Goal: Task Accomplishment & Management: Manage account settings

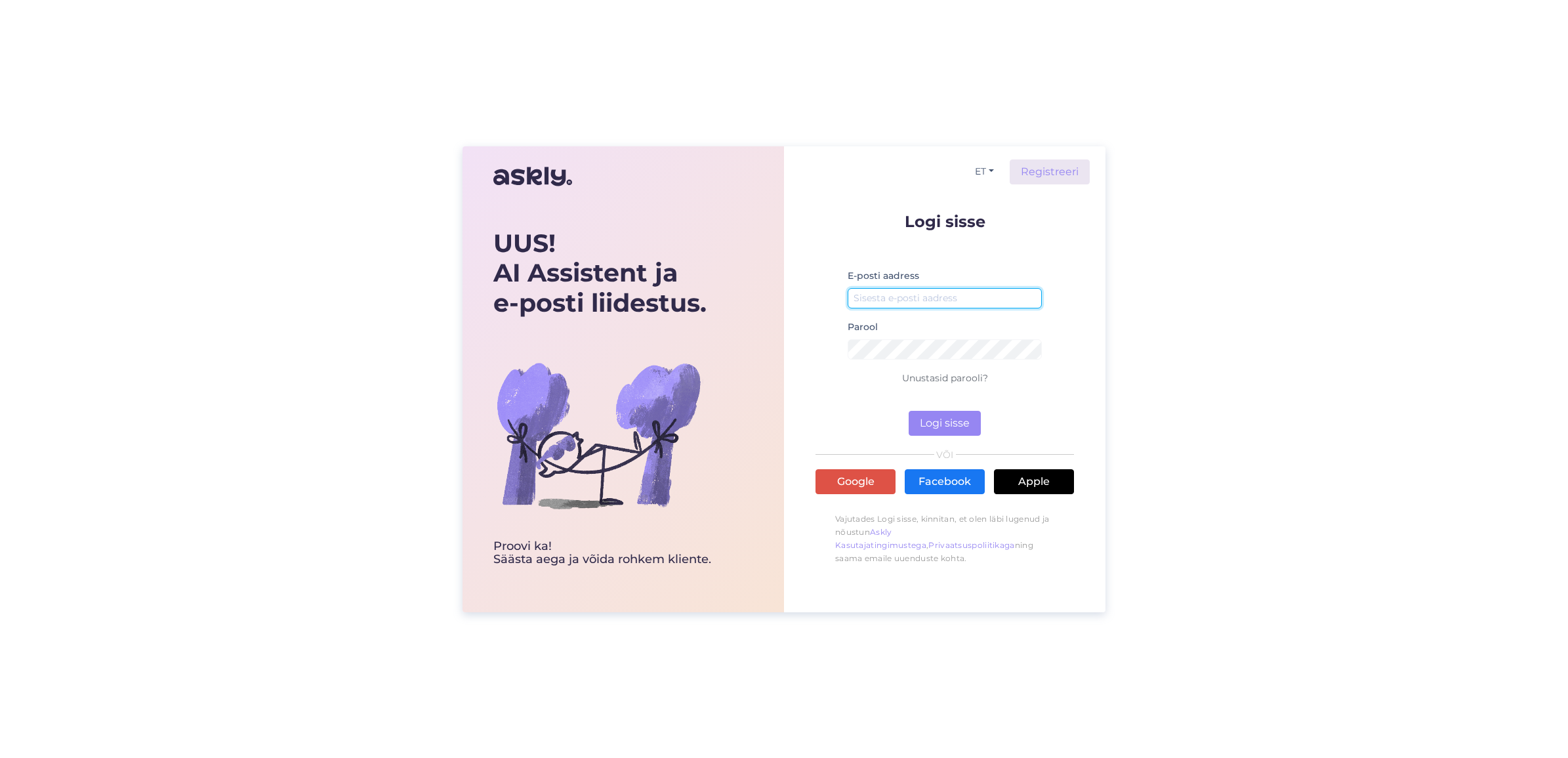
click at [930, 294] on input "email" at bounding box center [944, 298] width 195 height 20
type input "[EMAIL_ADDRESS][PERSON_NAME][DOMAIN_NAME]"
click at [909, 411] on button "Logi sisse" at bounding box center [945, 423] width 72 height 25
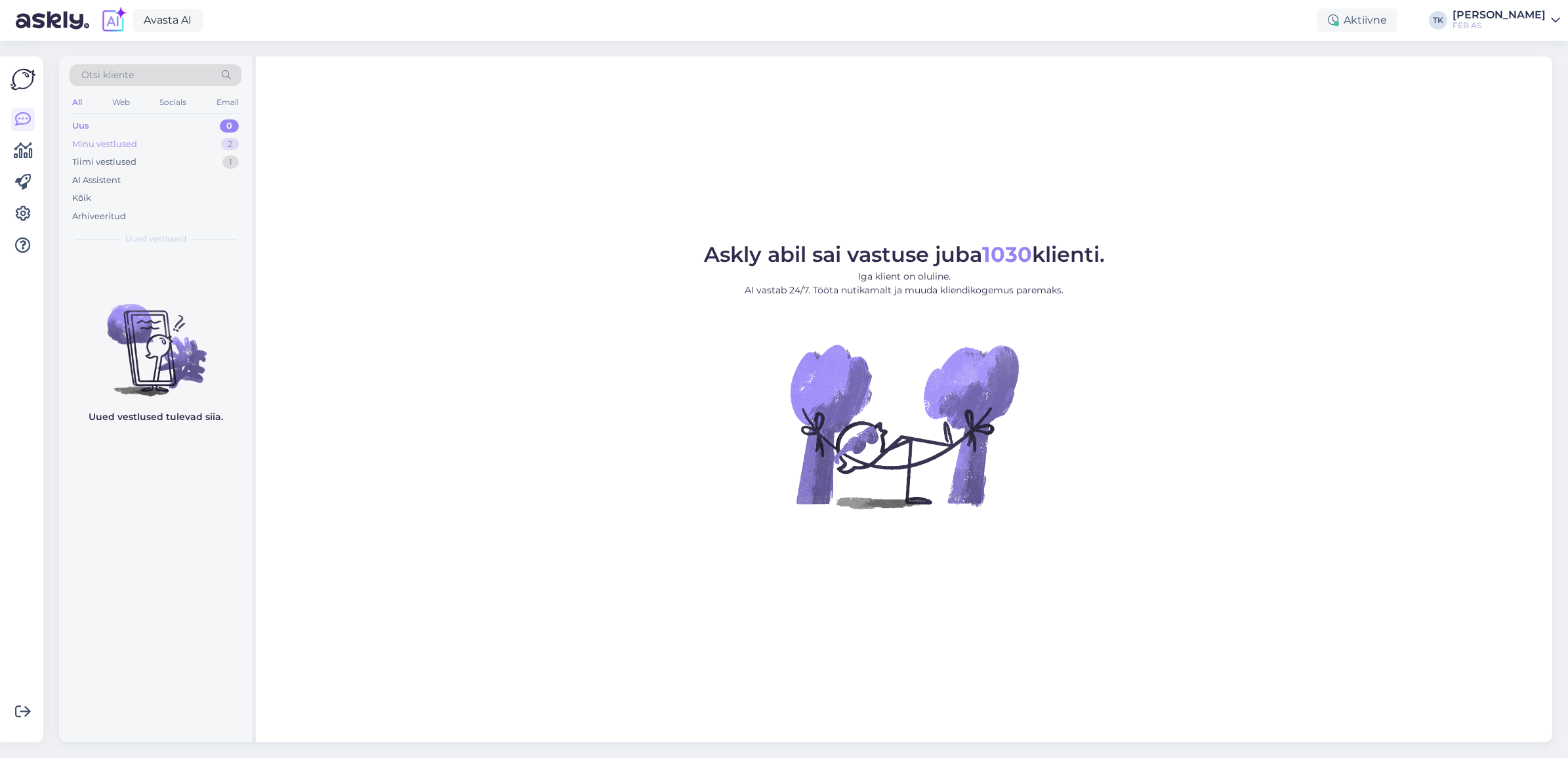
click at [168, 141] on div "Minu vestlused 2" at bounding box center [155, 145] width 172 height 18
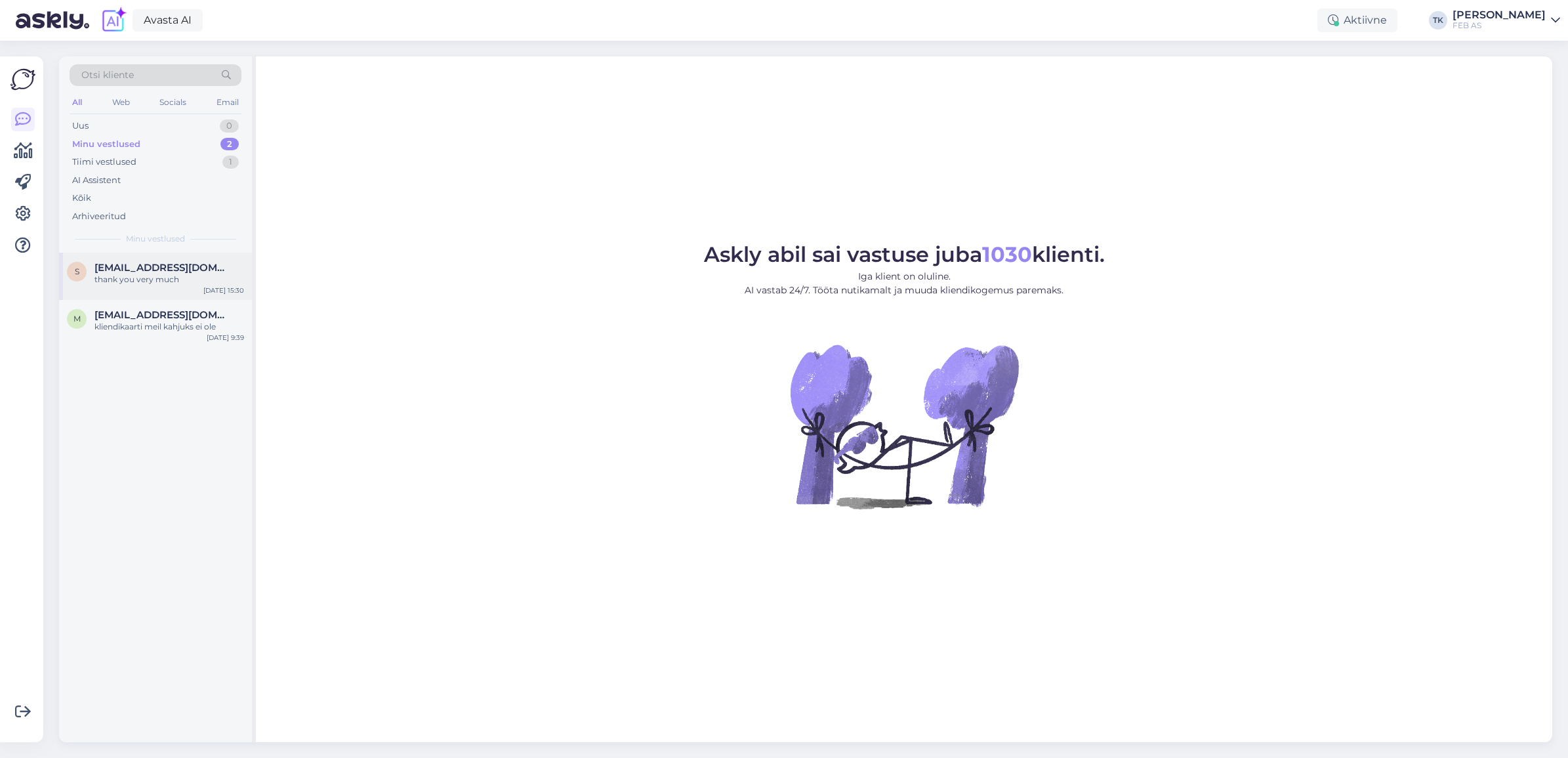
click at [169, 275] on div "thank you very much" at bounding box center [169, 279] width 150 height 12
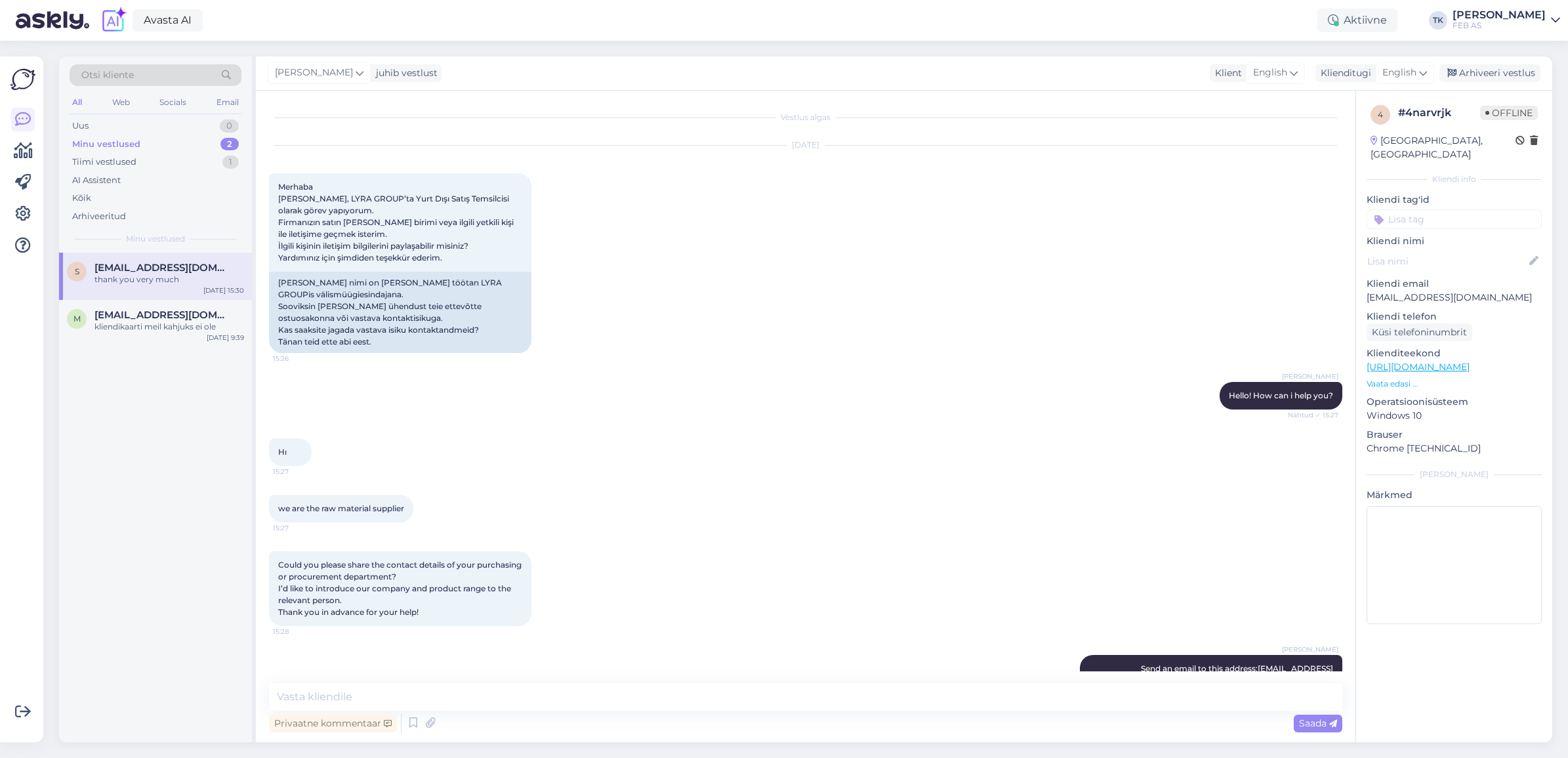
scroll to position [105, 0]
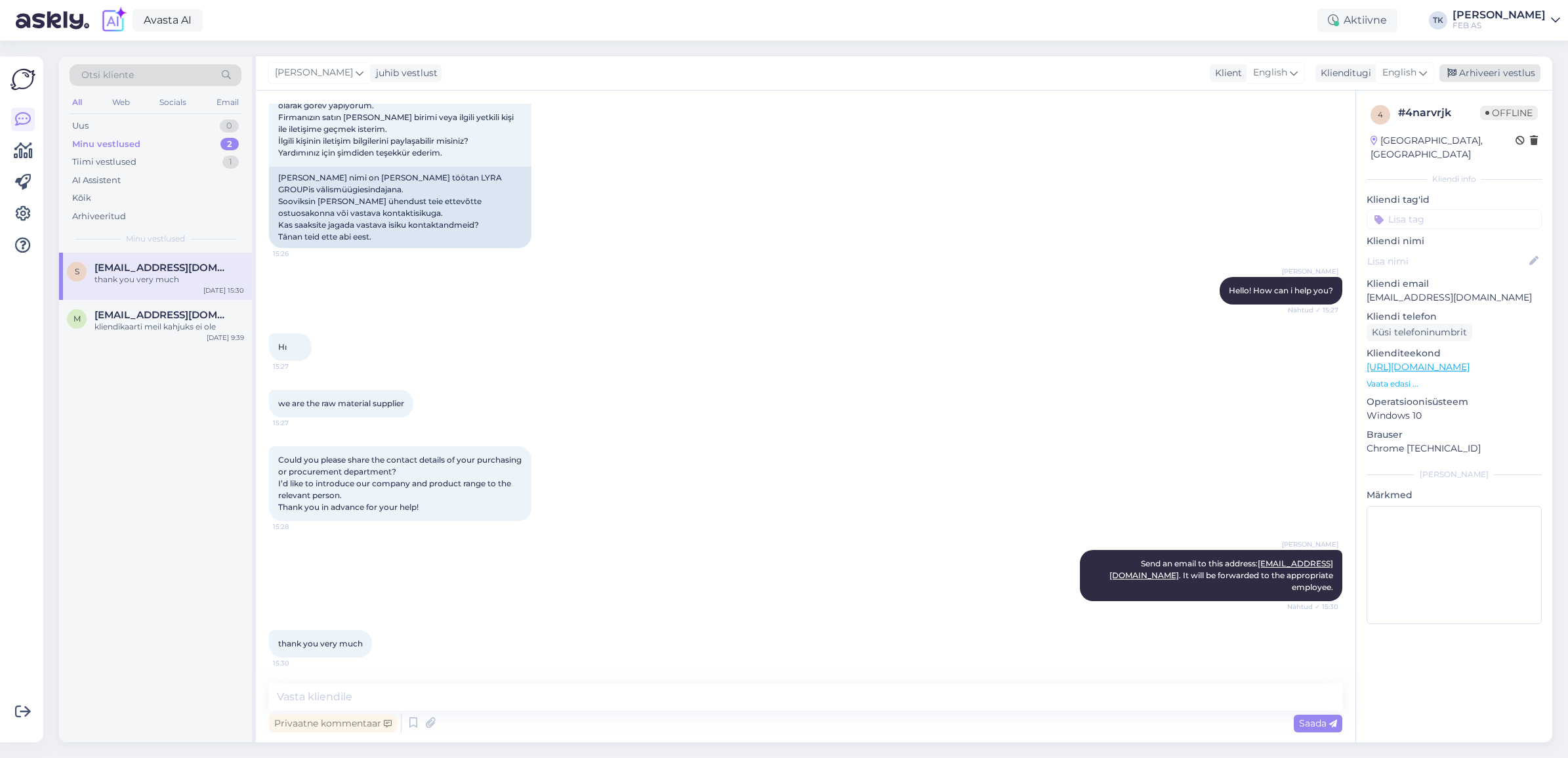
click at [1514, 69] on div "Arhiveeri vestlus" at bounding box center [1490, 73] width 101 height 18
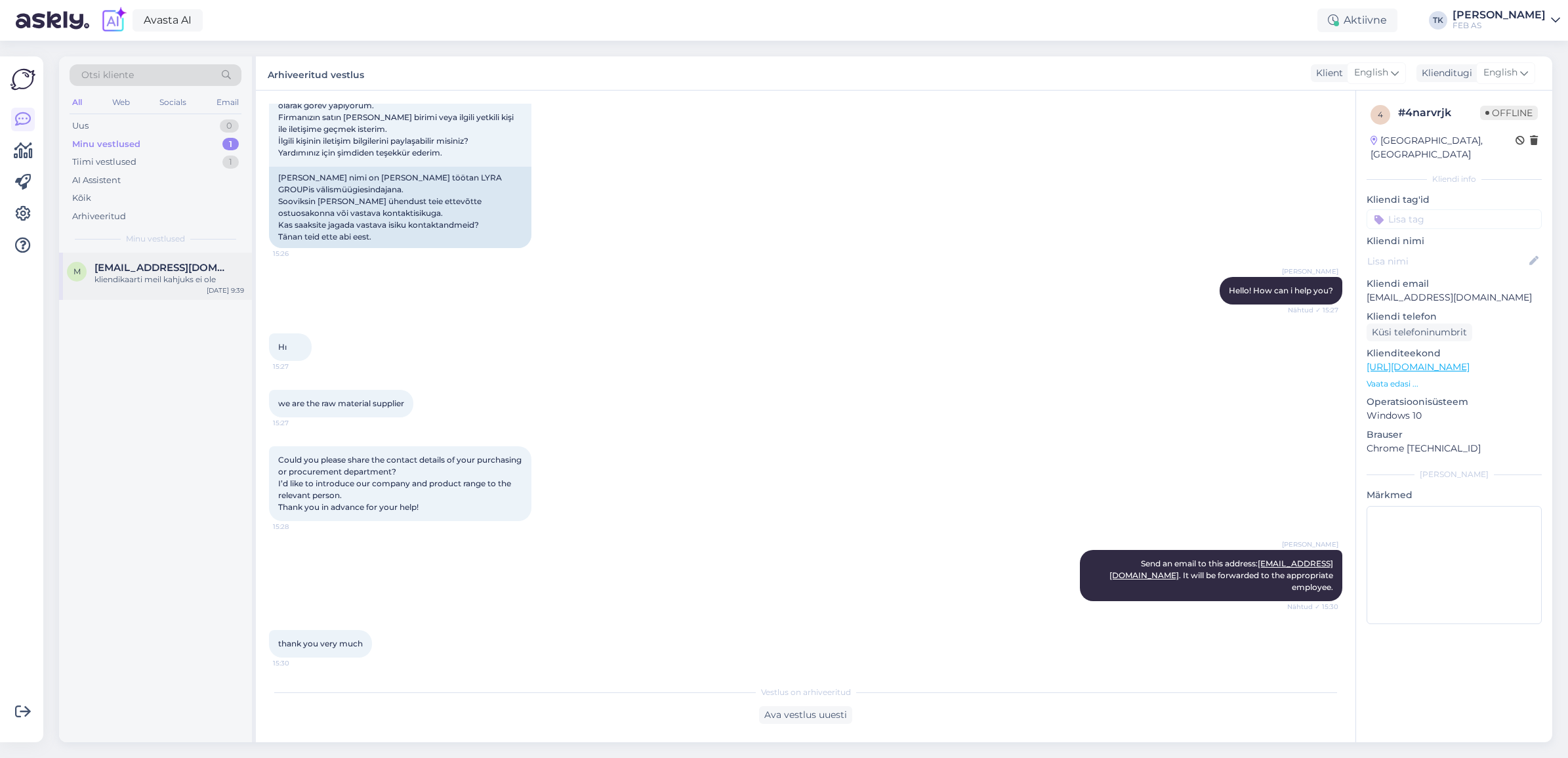
click at [172, 274] on div "kliendikaarti meil kahjuks ei ole" at bounding box center [169, 279] width 150 height 12
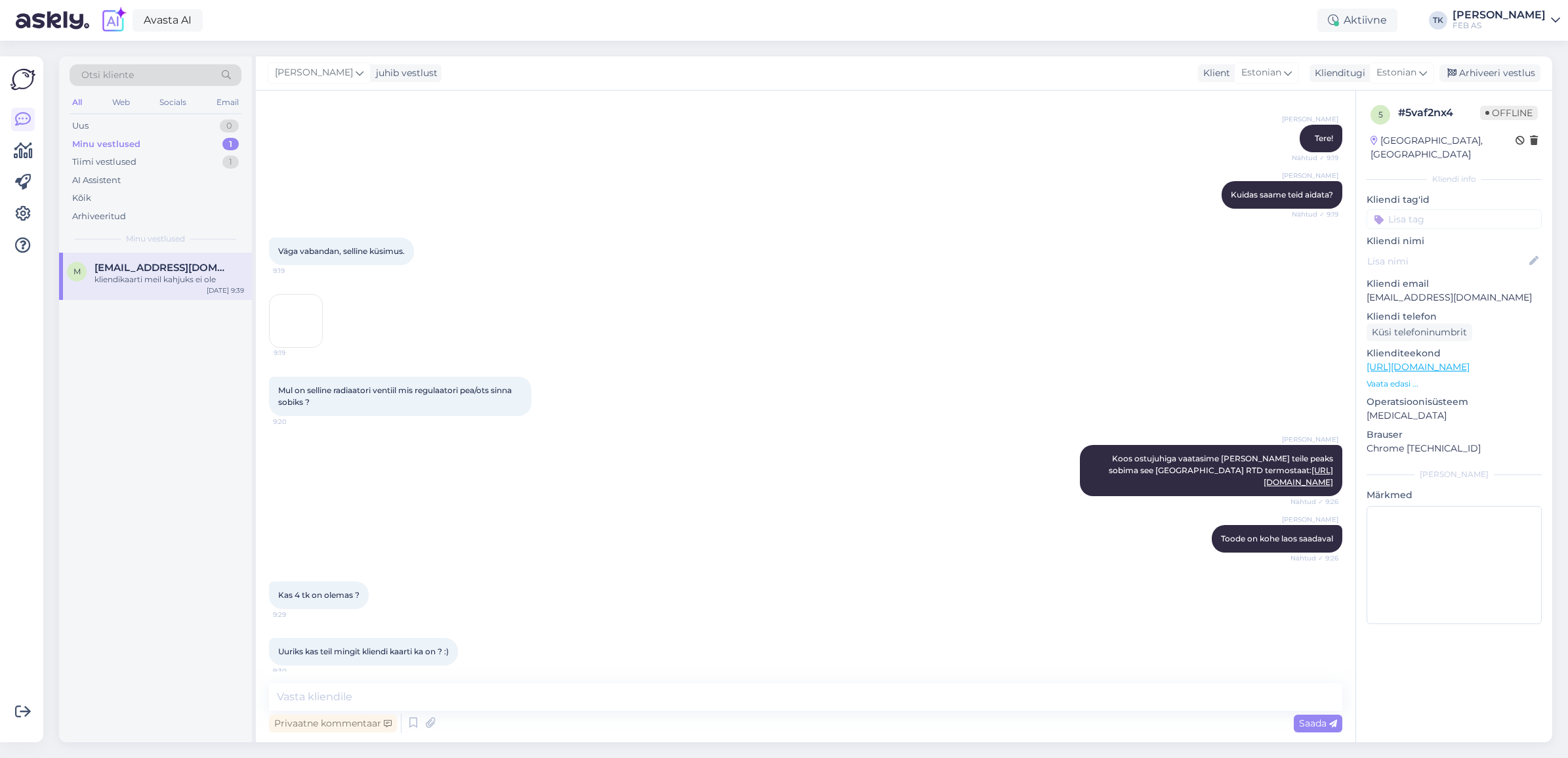
scroll to position [250, 0]
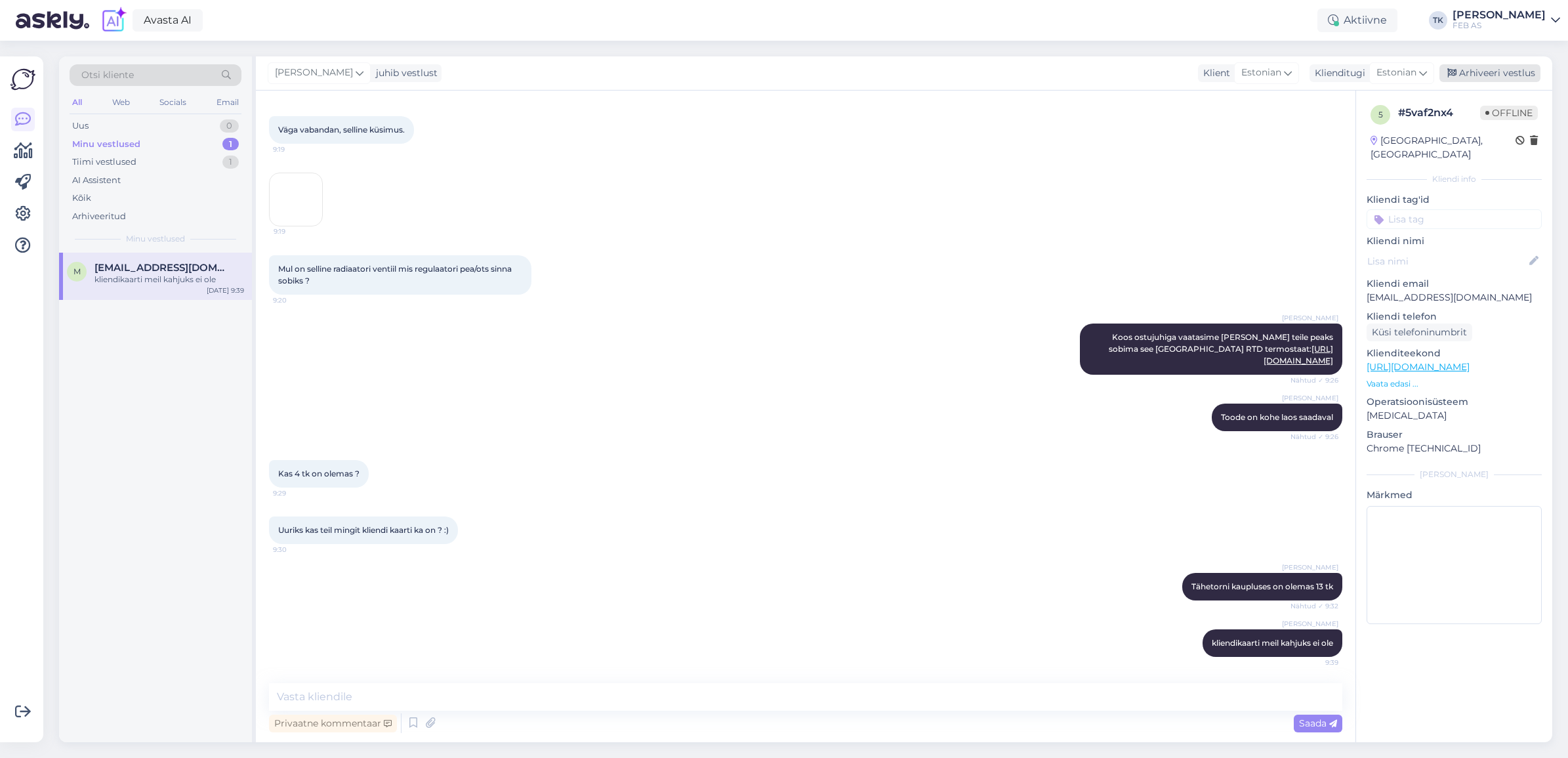
click at [1496, 78] on div "Arhiveeri vestlus" at bounding box center [1490, 73] width 101 height 18
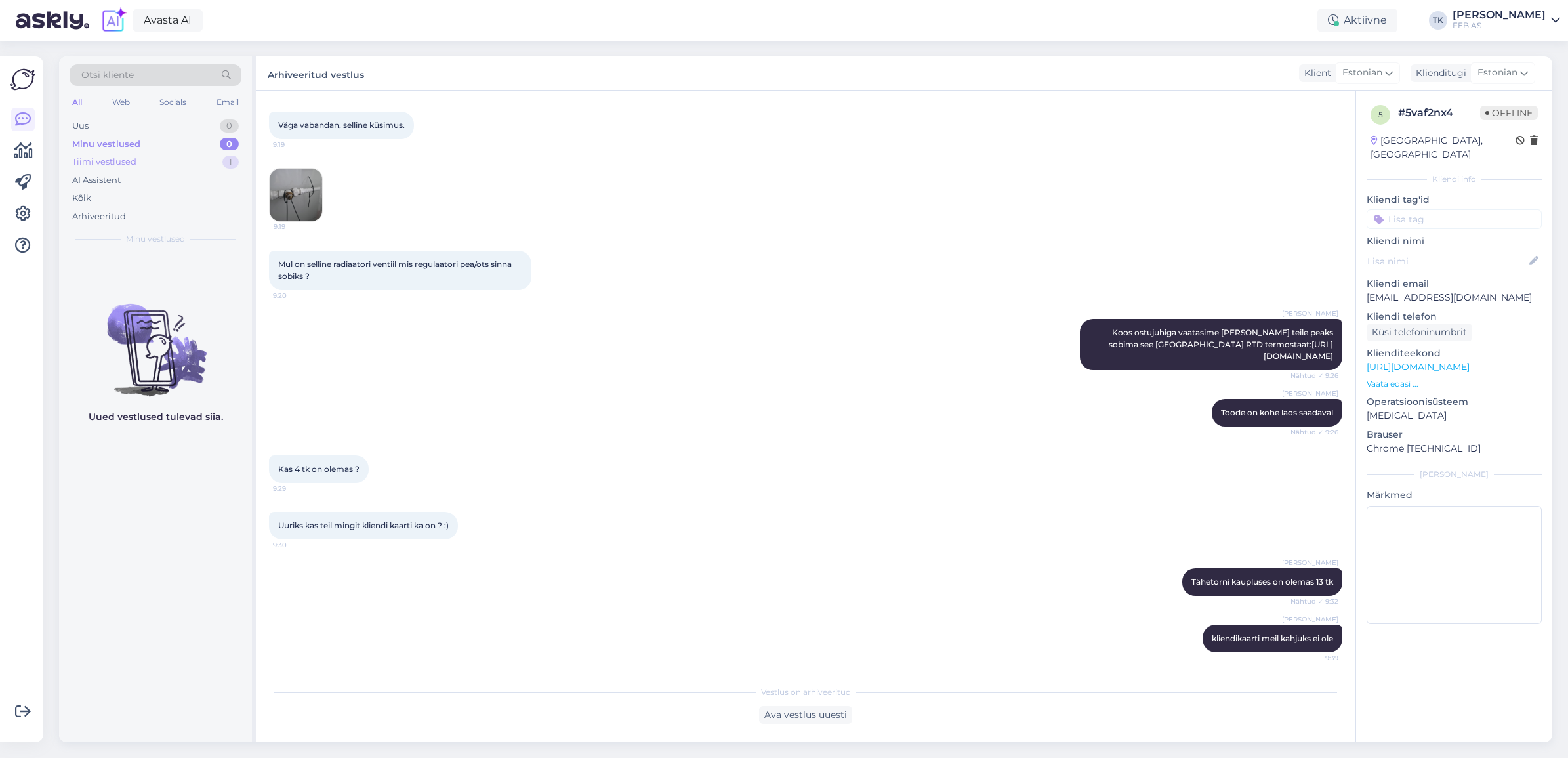
click at [146, 163] on div "Tiimi vestlused 1" at bounding box center [155, 162] width 172 height 18
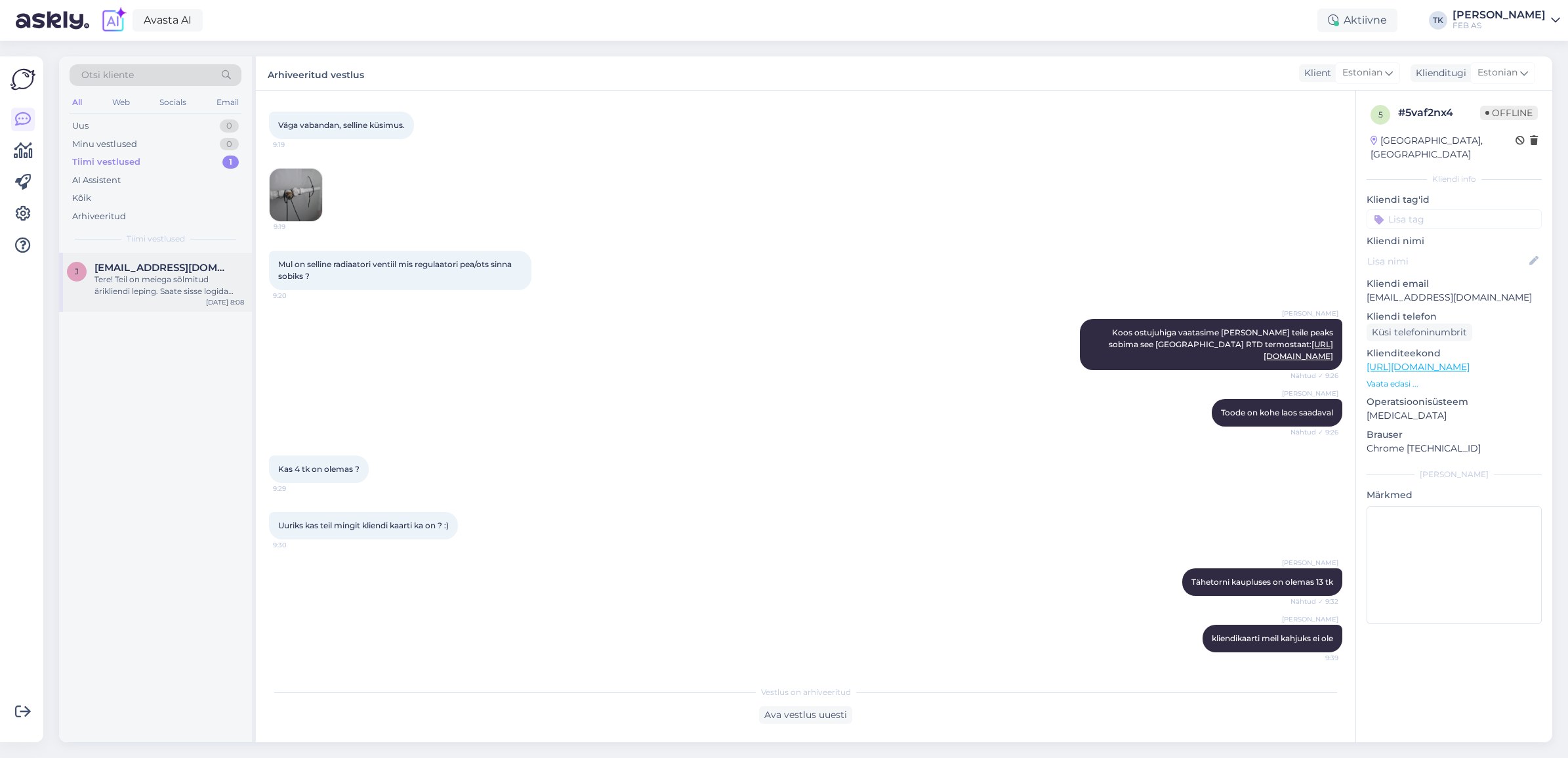
click at [108, 301] on div "j [EMAIL_ADDRESS][DOMAIN_NAME] Tere! Teil on meiega sõlmitud ärikliendi leping.…" at bounding box center [155, 282] width 193 height 59
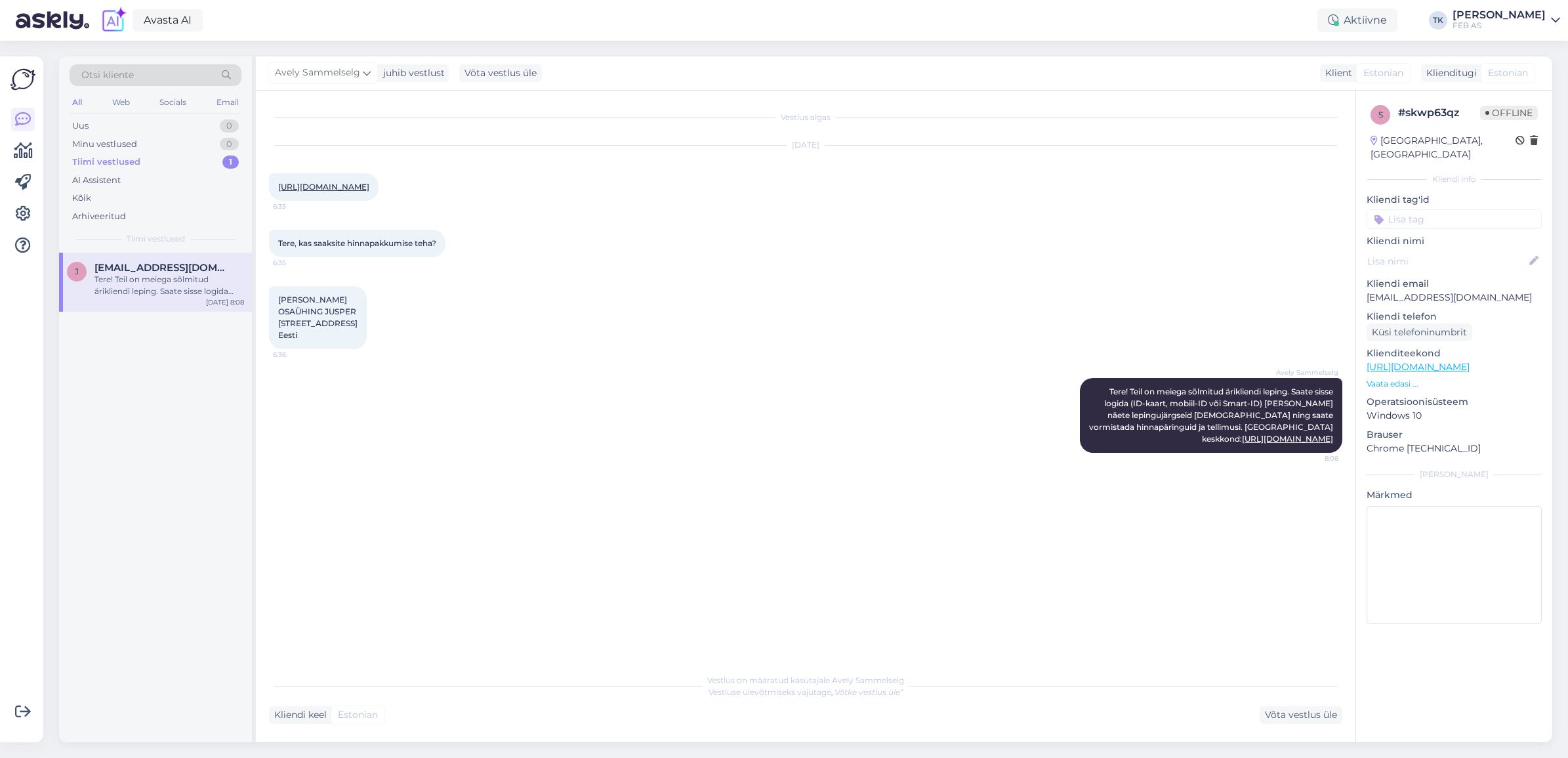
scroll to position [0, 0]
drag, startPoint x: 158, startPoint y: 122, endPoint x: 182, endPoint y: 122, distance: 24.0
click at [158, 122] on div "Uus 0" at bounding box center [155, 126] width 172 height 18
